Goal: Information Seeking & Learning: Learn about a topic

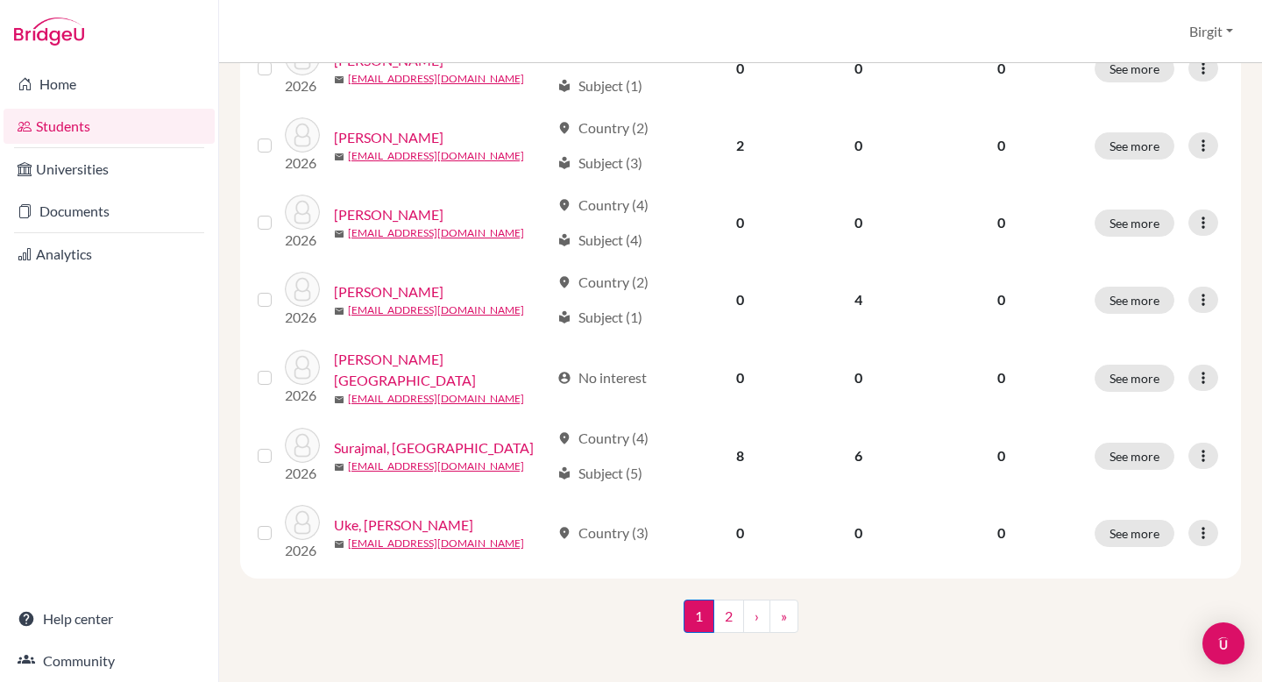
scroll to position [1323, 0]
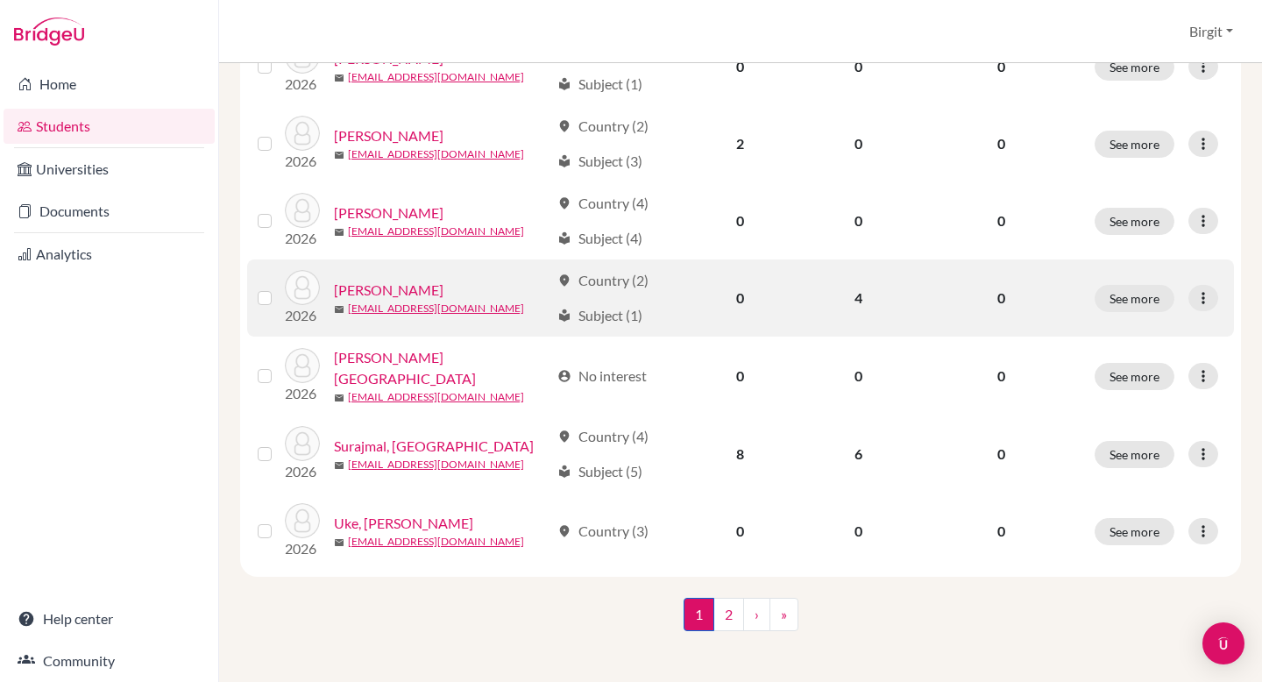
click at [397, 283] on link "[PERSON_NAME]" at bounding box center [389, 290] width 110 height 21
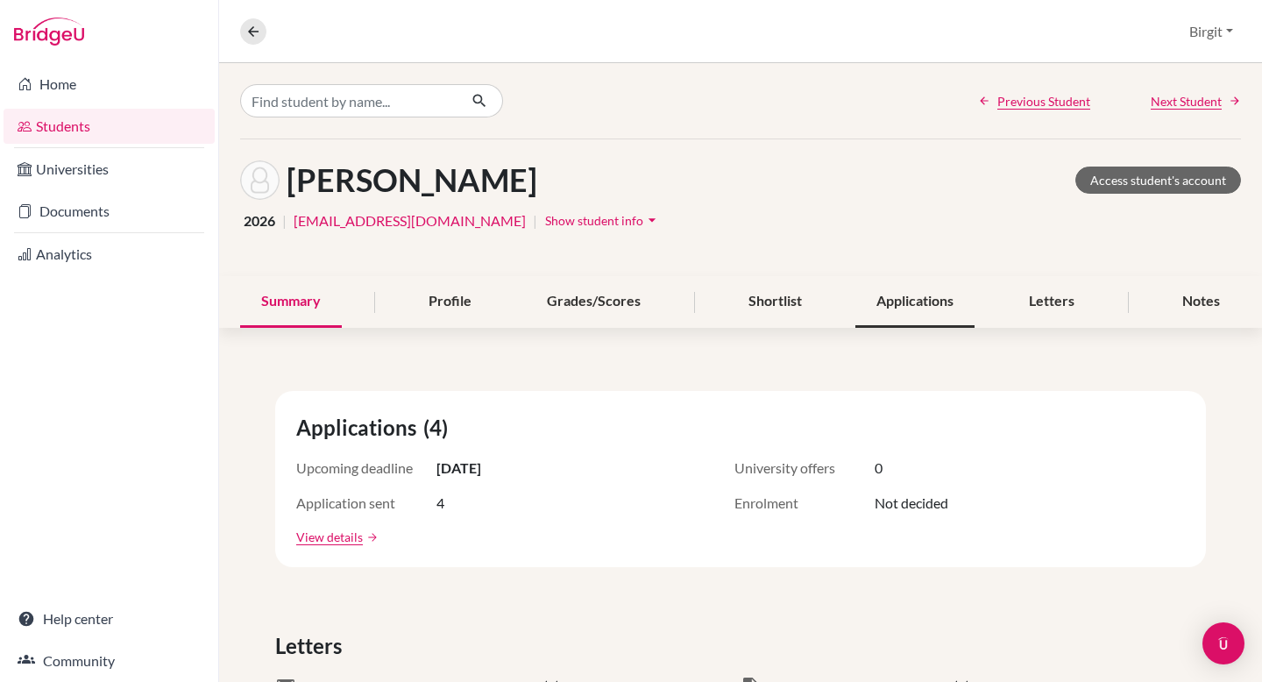
click at [898, 292] on div "Applications" at bounding box center [914, 302] width 119 height 52
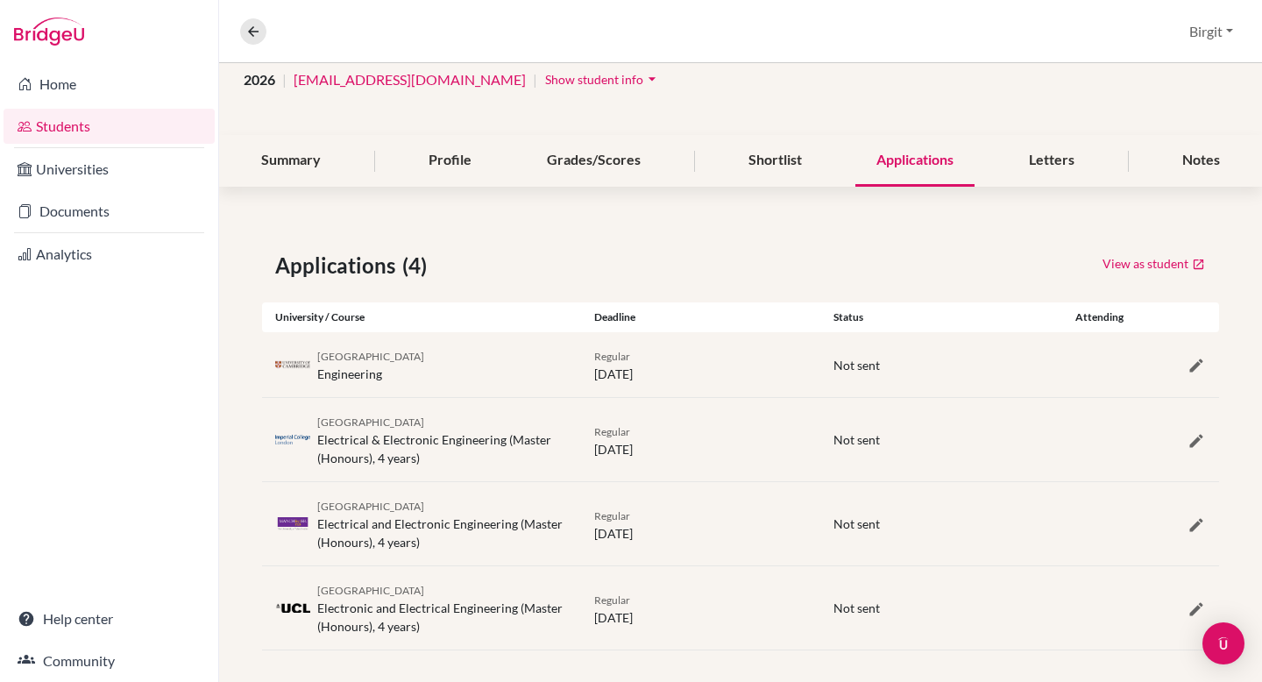
scroll to position [152, 0]
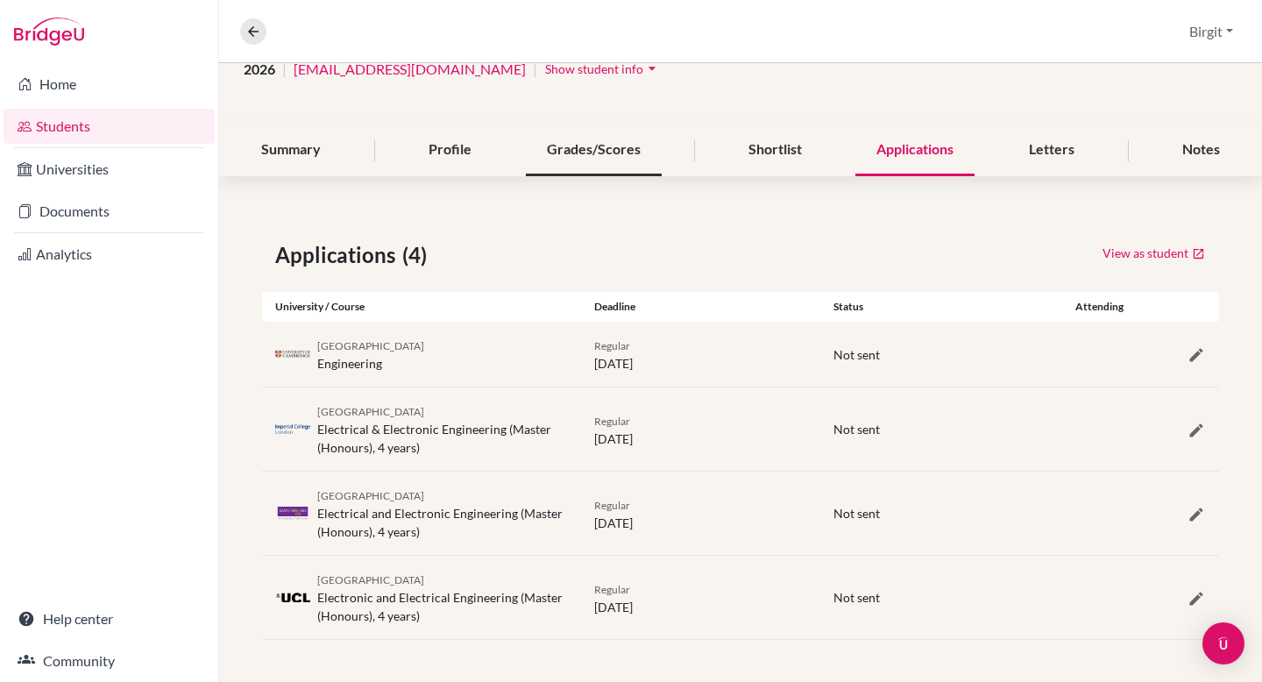
click at [578, 156] on div "Grades/Scores" at bounding box center [594, 150] width 136 height 52
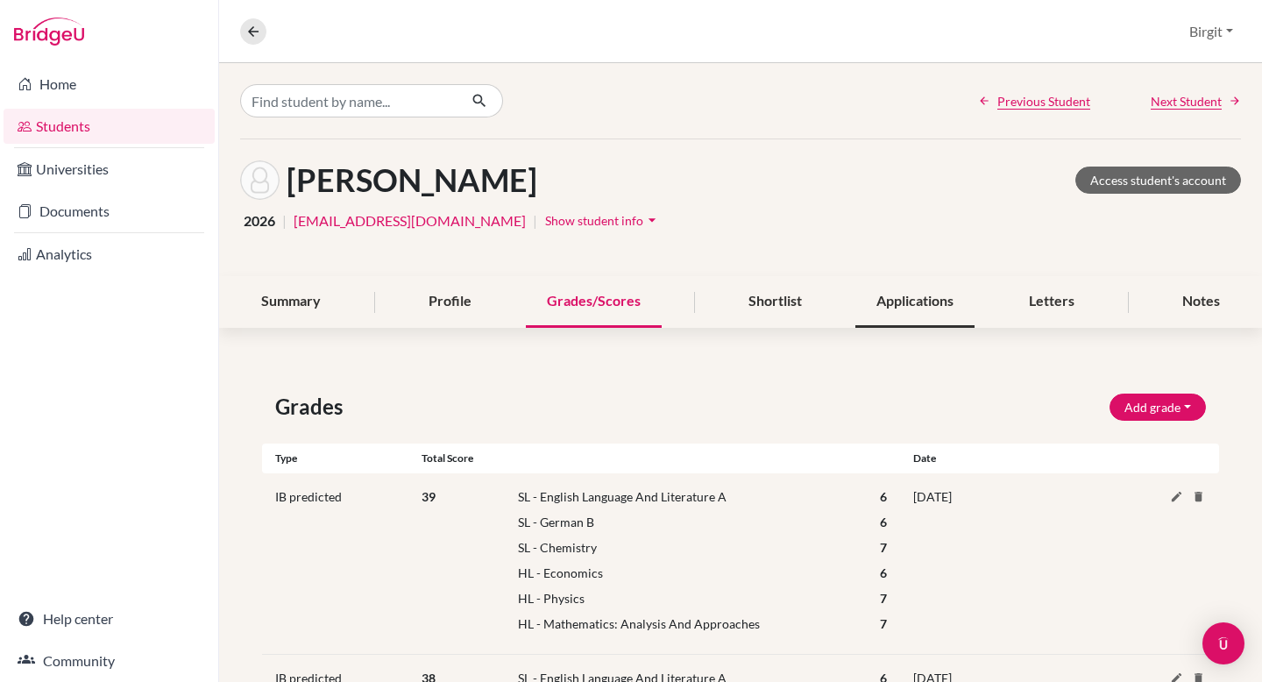
click at [928, 304] on div "Applications" at bounding box center [914, 302] width 119 height 52
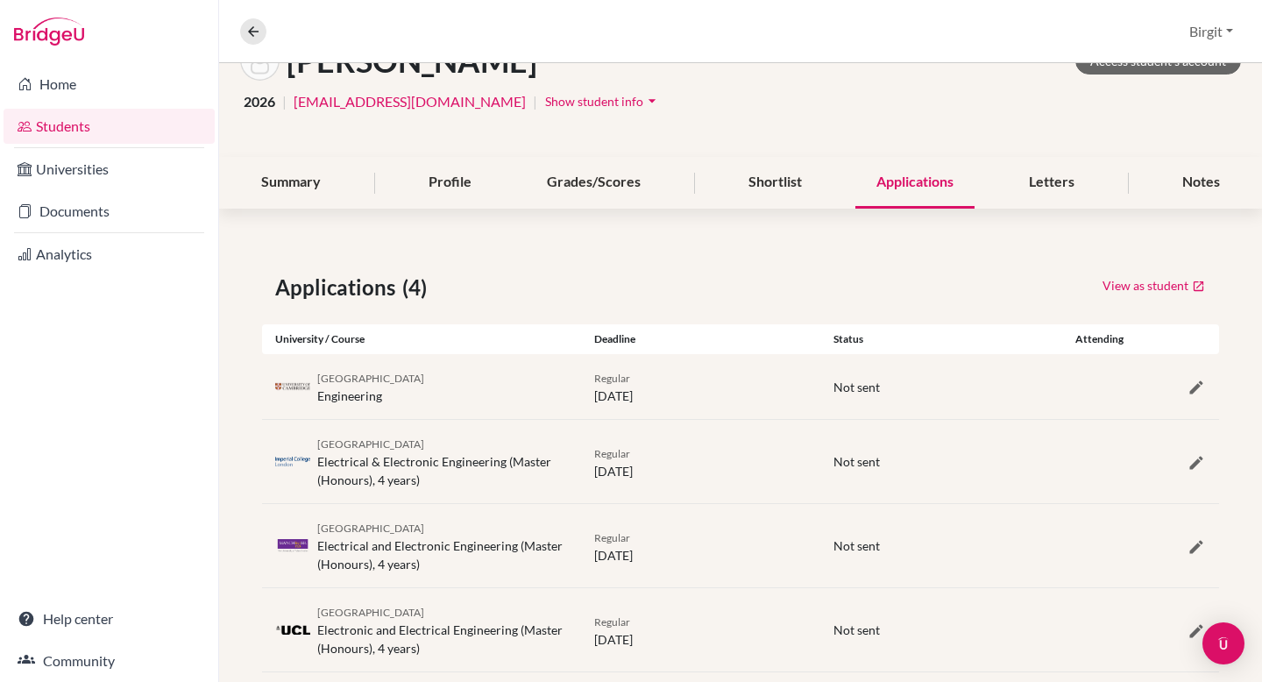
scroll to position [152, 0]
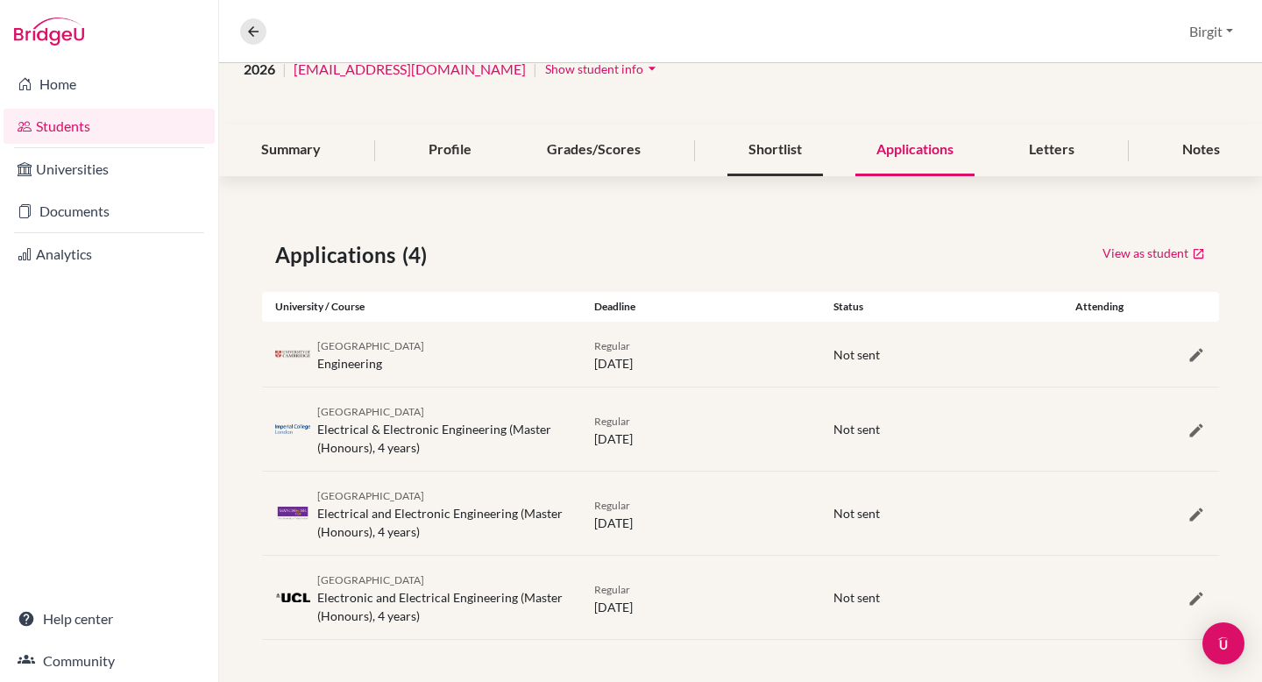
click at [782, 146] on div "Shortlist" at bounding box center [775, 150] width 96 height 52
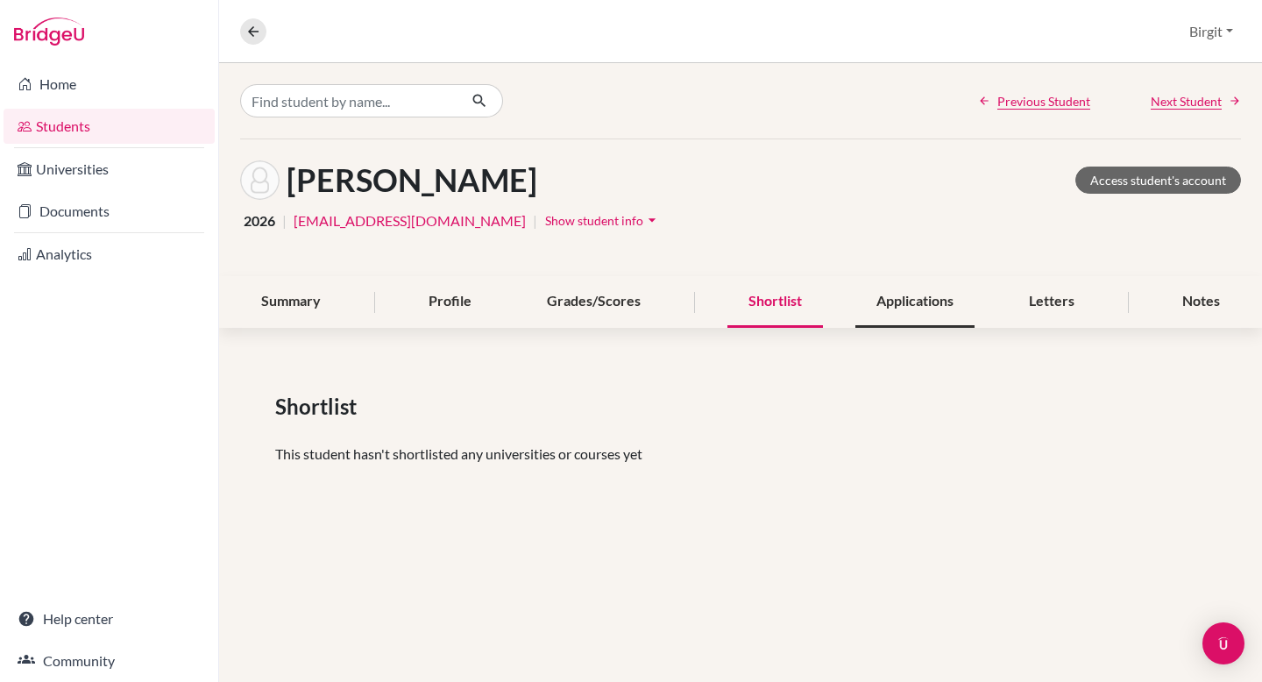
click at [914, 306] on div "Applications" at bounding box center [914, 302] width 119 height 52
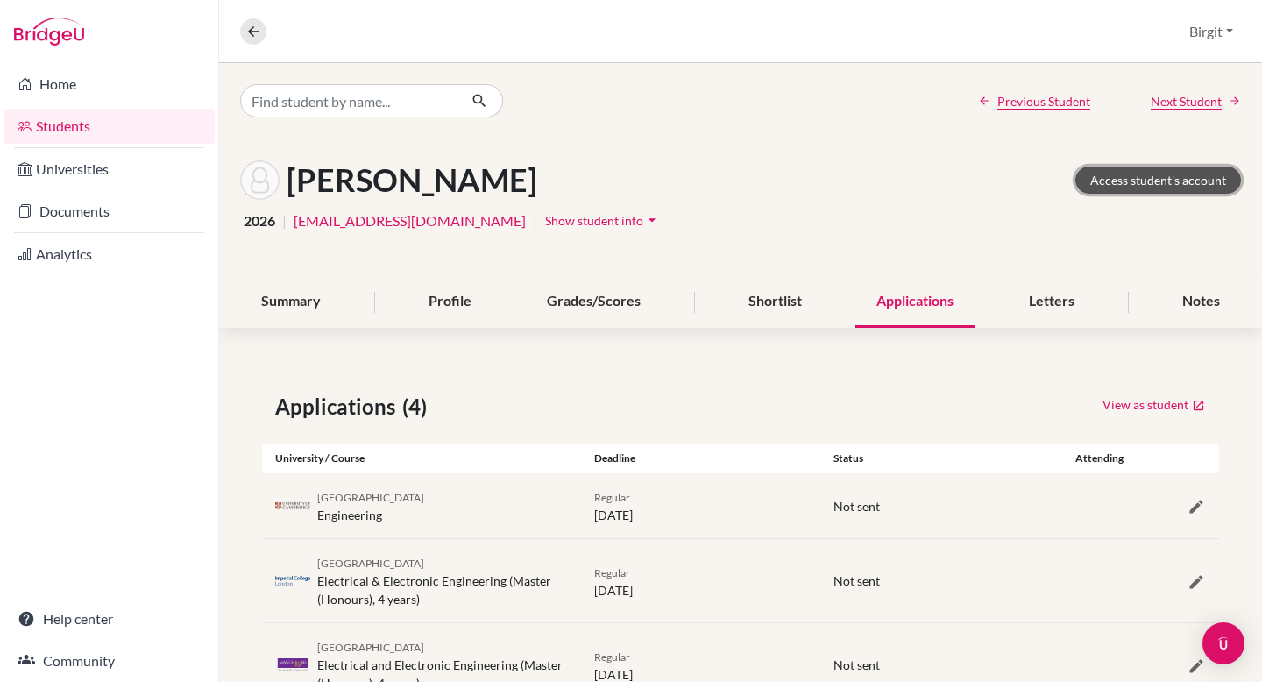
click at [1184, 183] on link "Access student's account" at bounding box center [1158, 180] width 166 height 27
